Goal: Find specific page/section

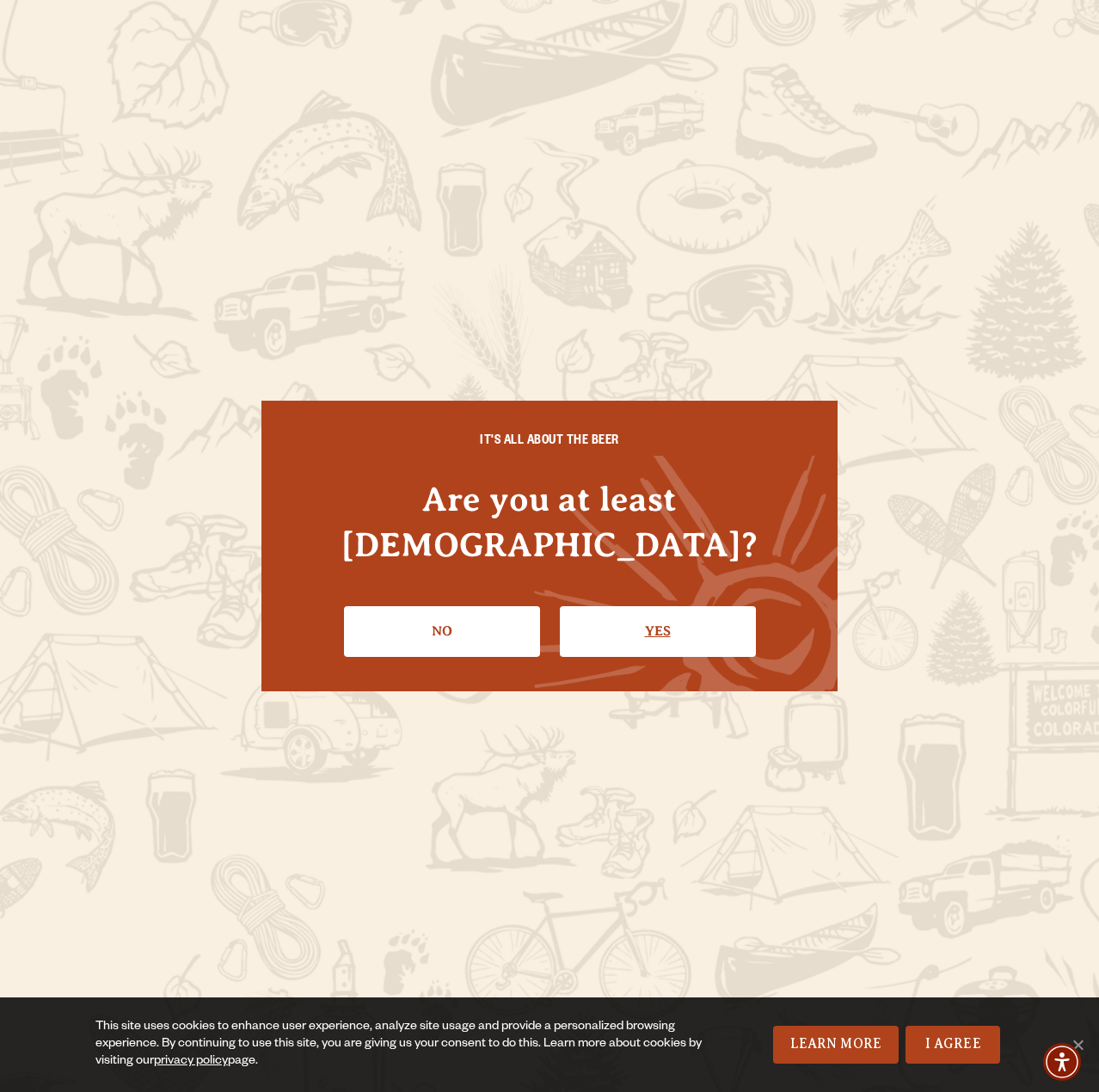
click at [618, 606] on link "Yes" at bounding box center [657, 631] width 196 height 50
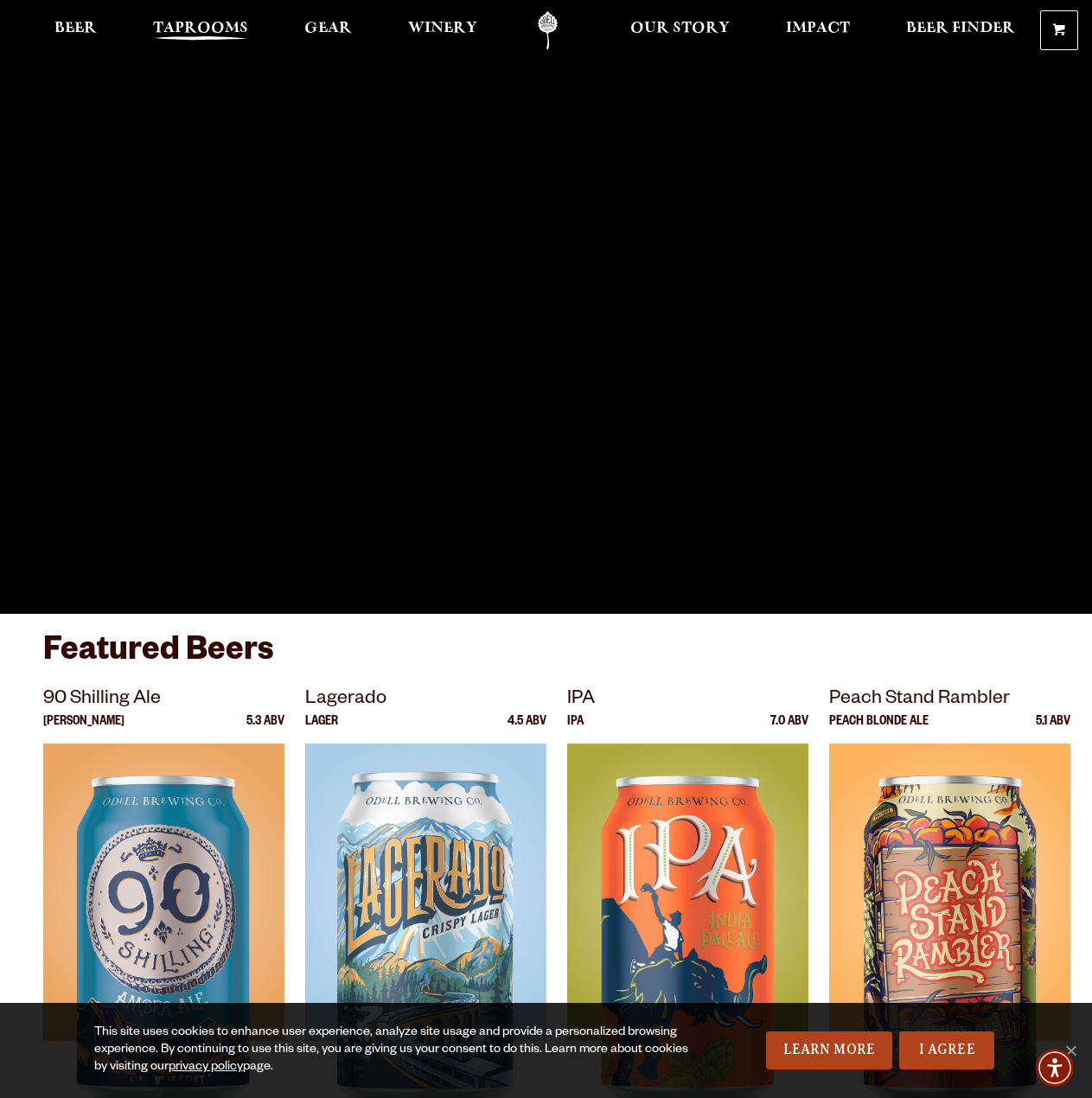
click at [223, 30] on span "Taprooms" at bounding box center [200, 28] width 95 height 13
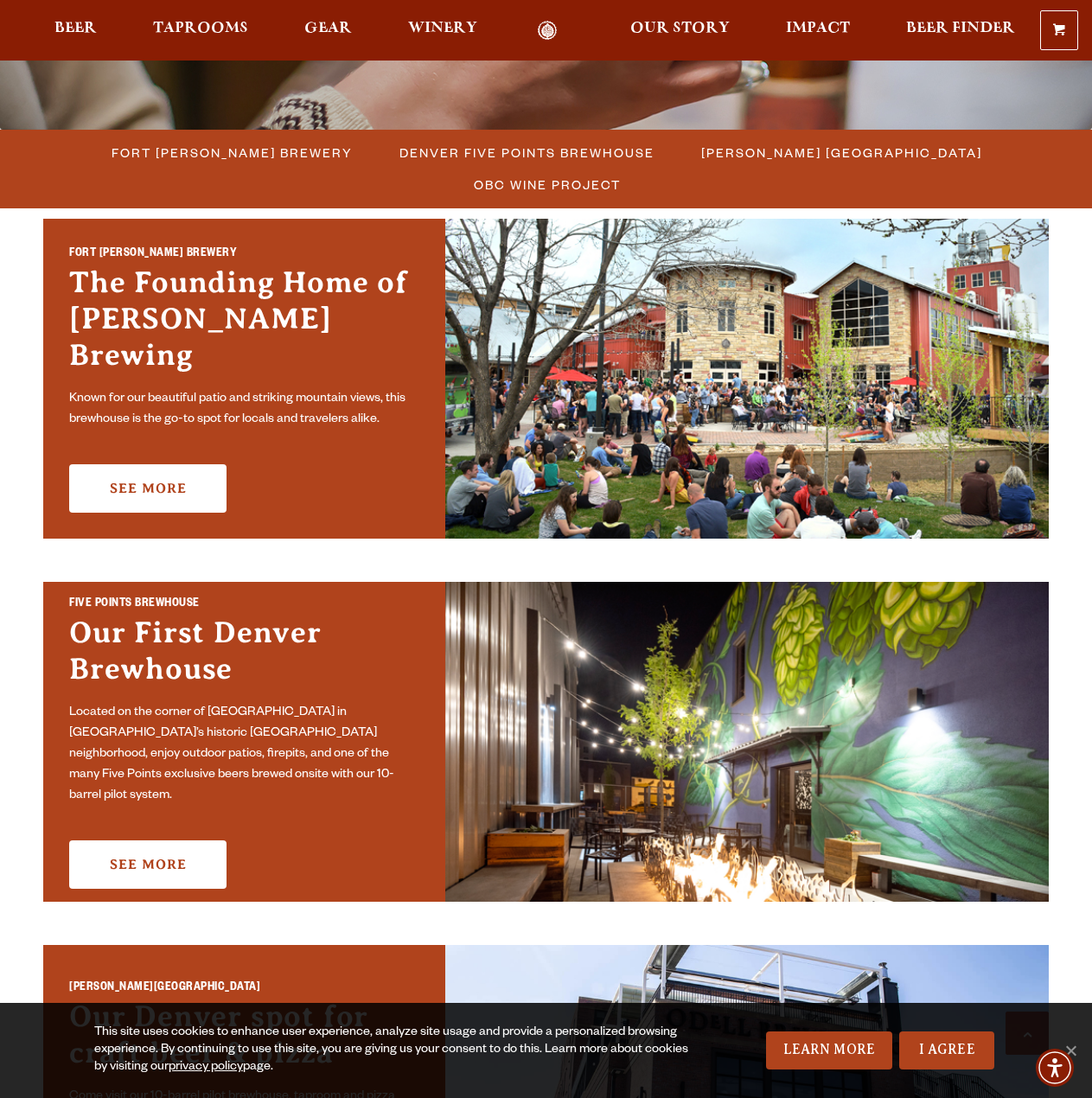
scroll to position [951, 0]
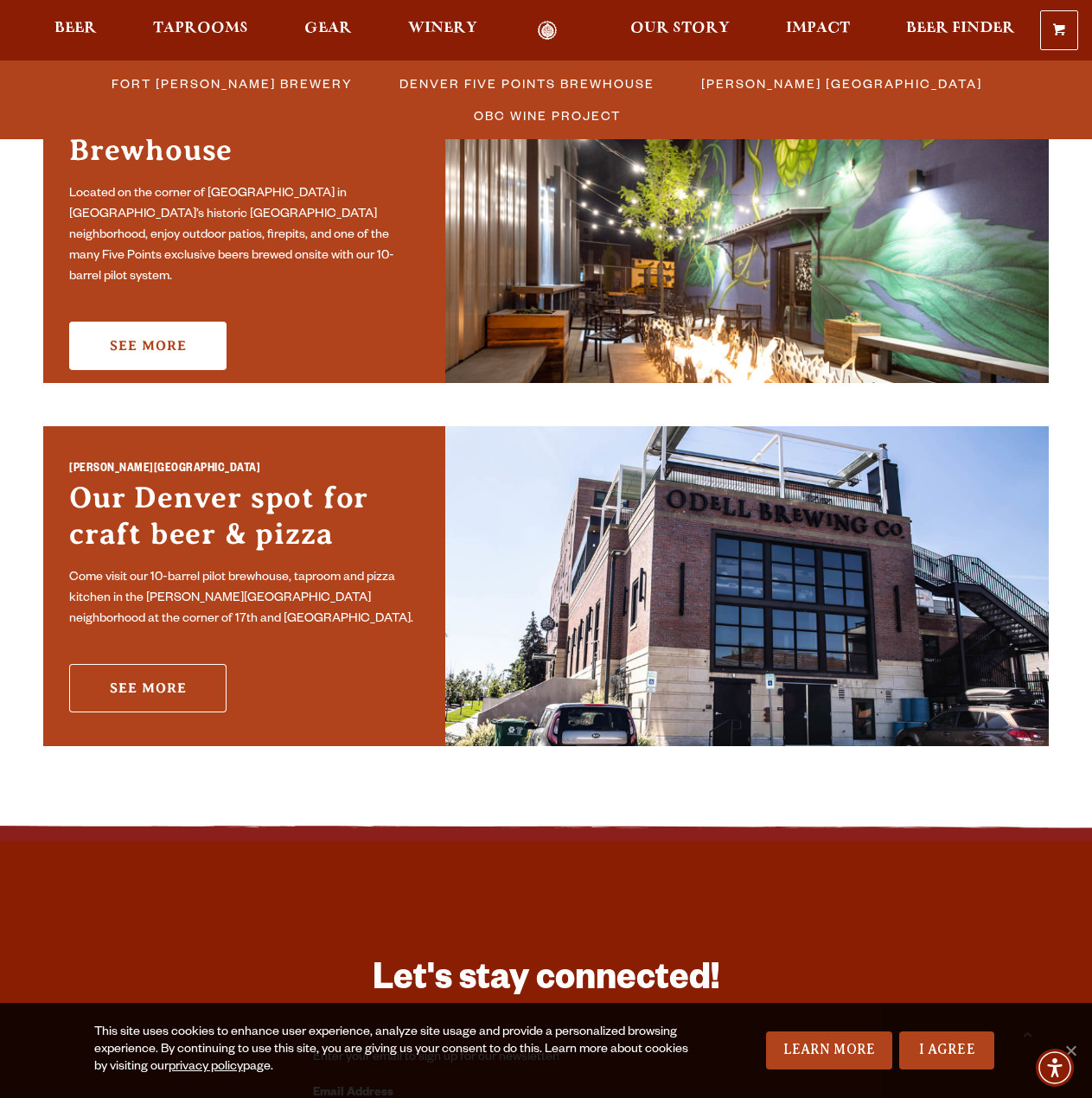
click at [205, 680] on link "See More" at bounding box center [148, 688] width 158 height 48
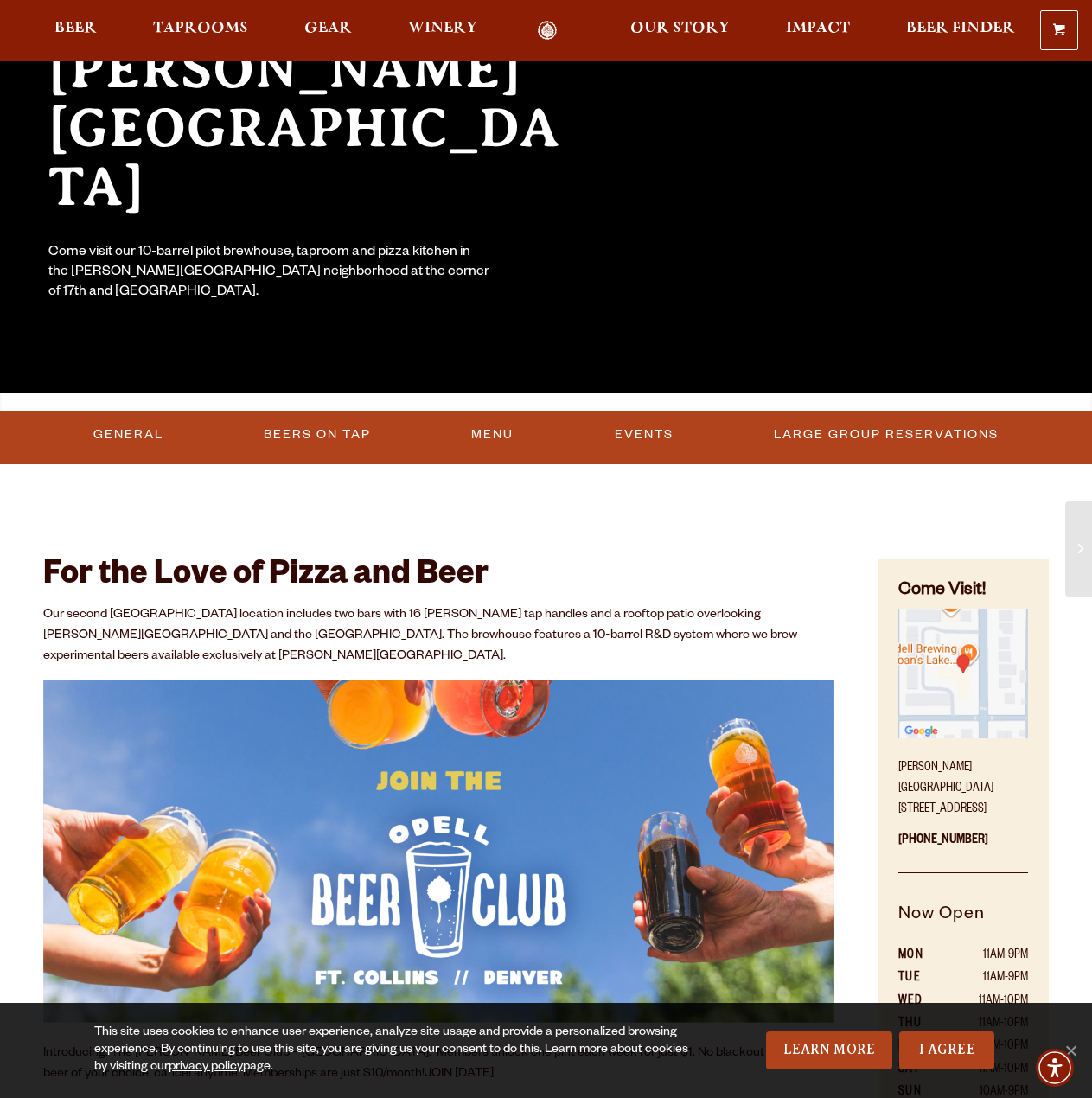
scroll to position [260, 0]
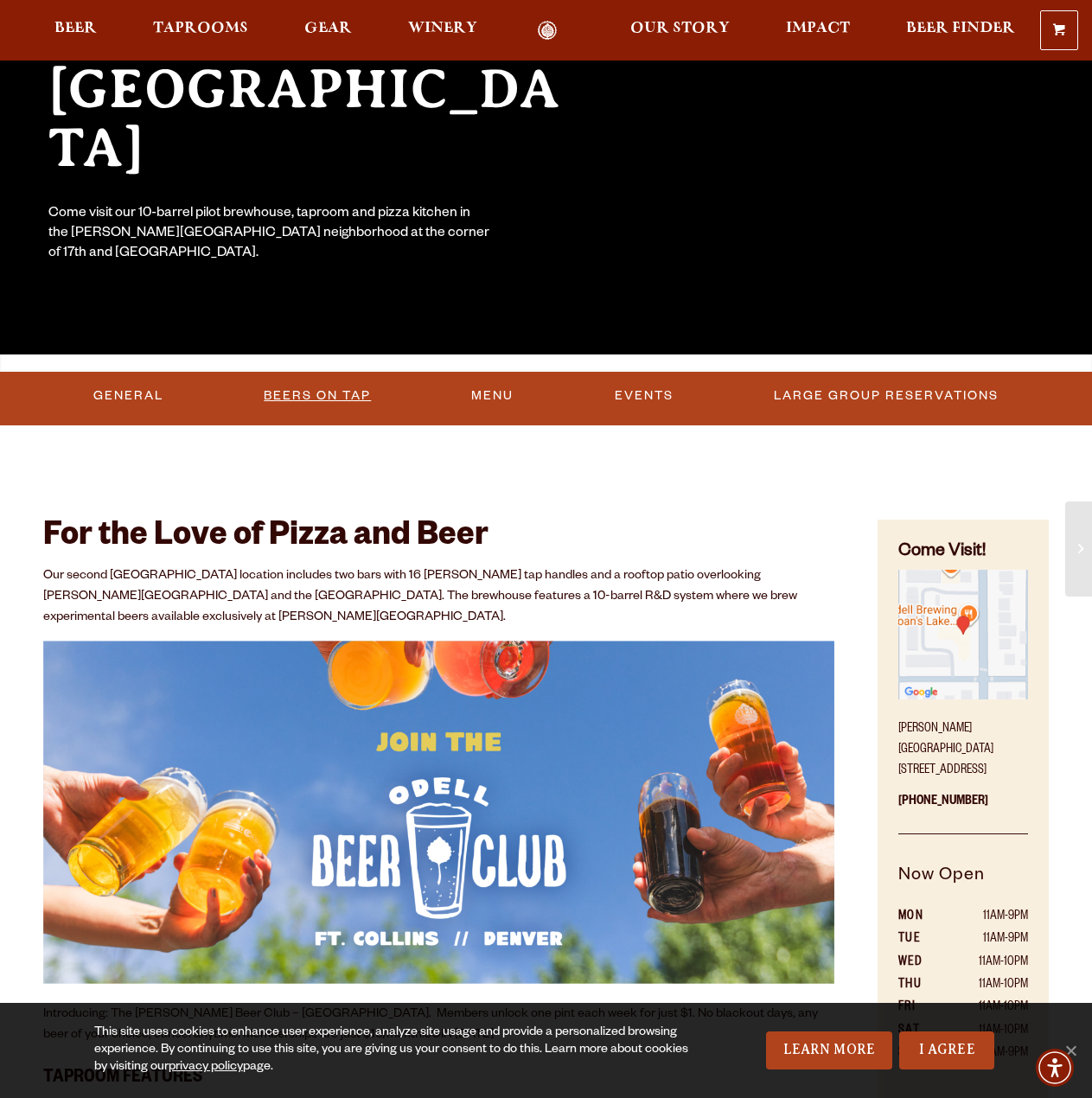
click at [362, 390] on link "Beers On Tap" at bounding box center [317, 395] width 121 height 39
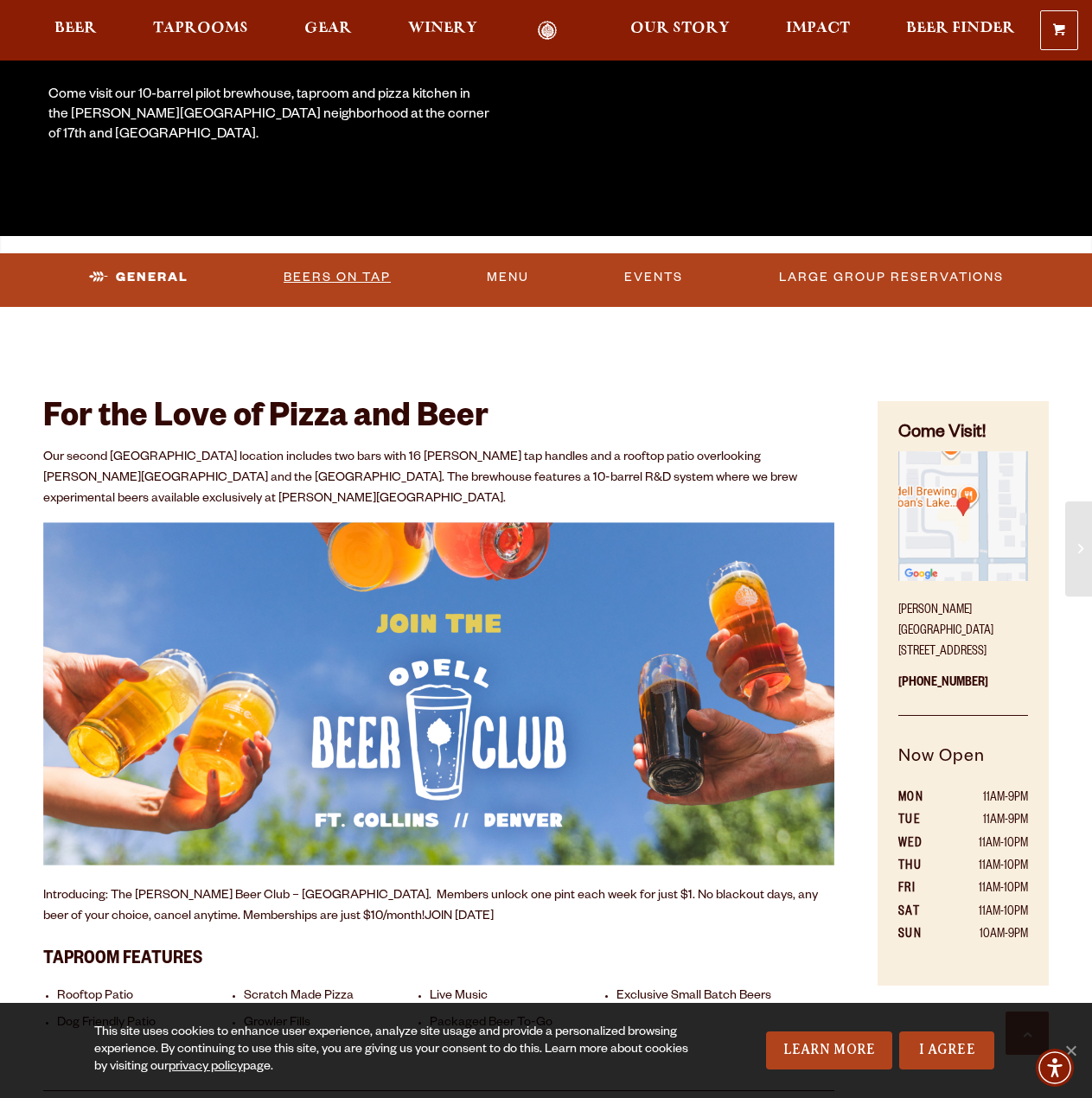
scroll to position [350, 0]
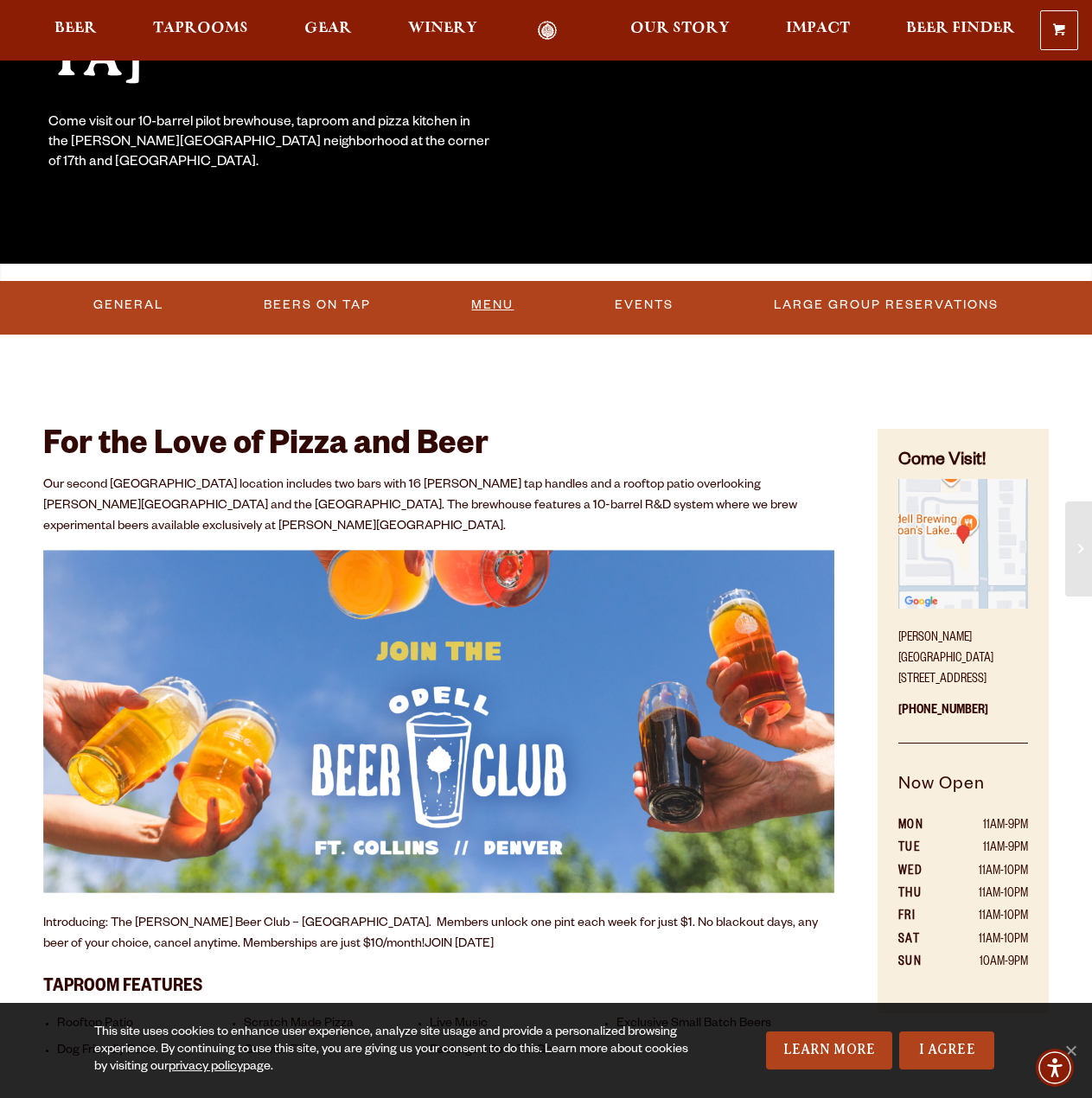
click at [496, 312] on link "Menu" at bounding box center [492, 305] width 56 height 39
